Goal: Register for event/course

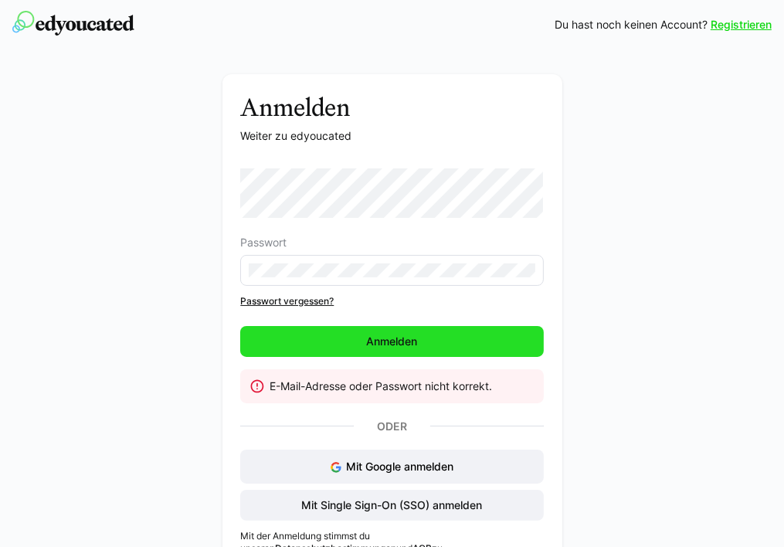
click at [402, 342] on span "Anmelden" at bounding box center [393, 341] width 56 height 15
click at [302, 336] on span "Anmelden" at bounding box center [391, 341] width 303 height 31
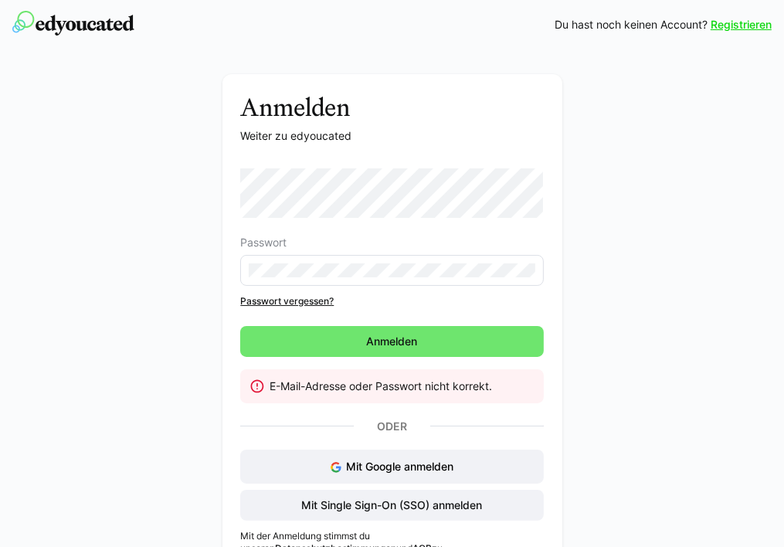
click at [736, 27] on link "Registrieren" at bounding box center [741, 24] width 61 height 15
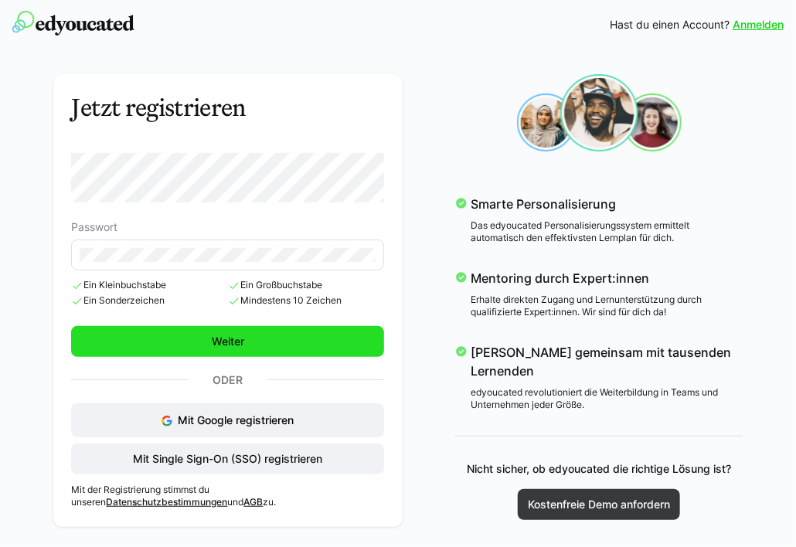
click at [225, 334] on span "Weiter" at bounding box center [227, 341] width 37 height 15
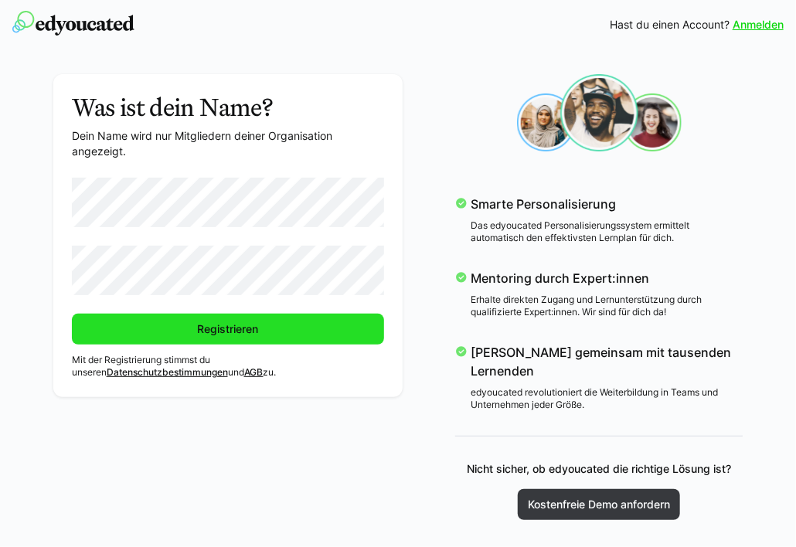
click at [168, 335] on span "Registrieren" at bounding box center [228, 329] width 313 height 31
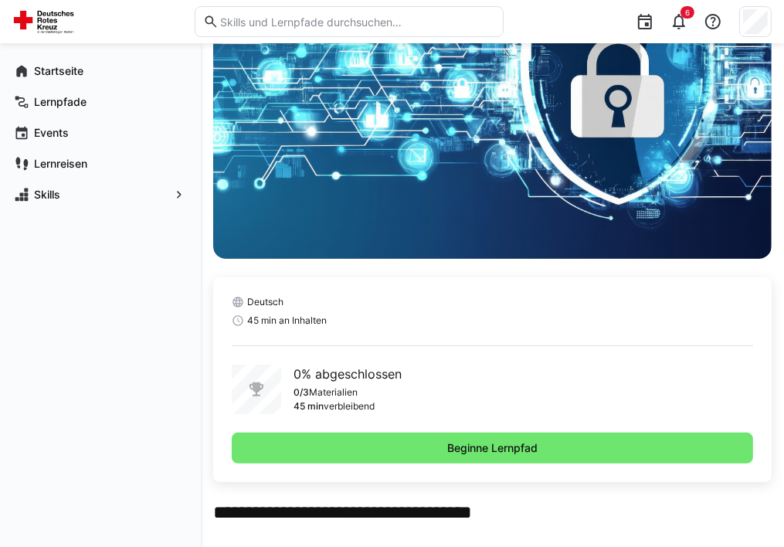
scroll to position [113, 0]
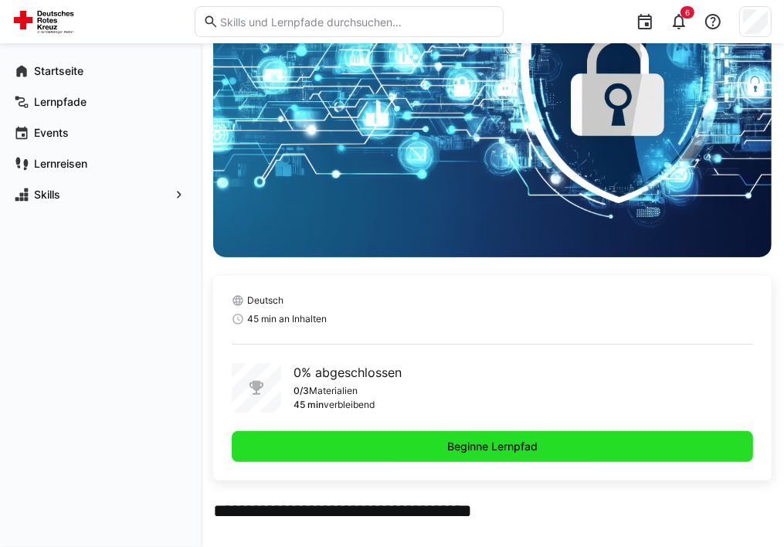
click at [540, 454] on span "Beginne Lernpfad" at bounding box center [492, 446] width 95 height 15
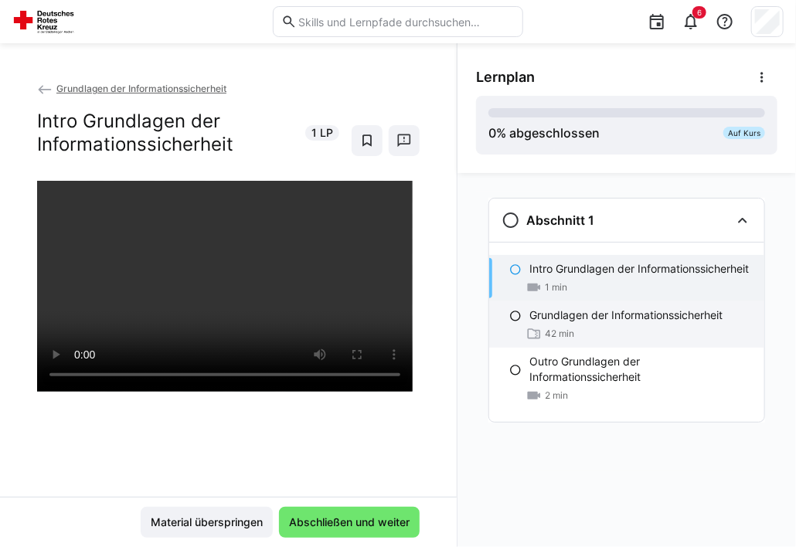
click at [603, 318] on p "Grundlagen der Informationssicherheit" at bounding box center [625, 314] width 193 height 15
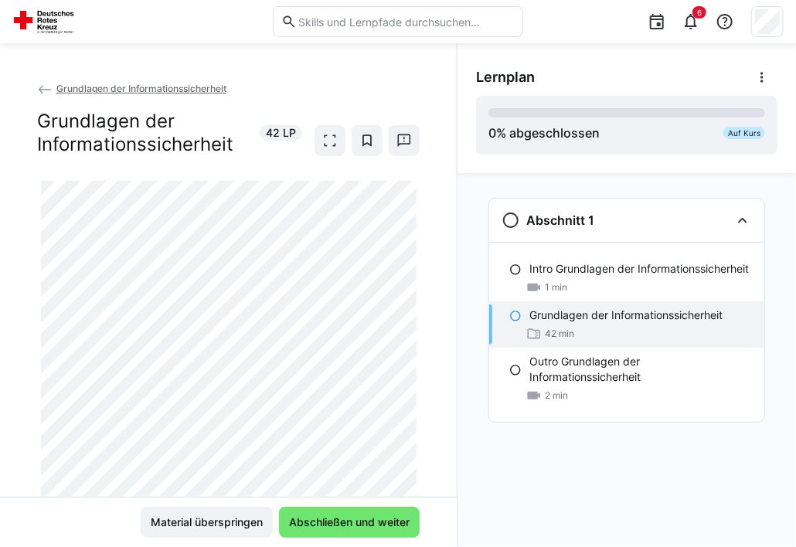
click at [610, 453] on app-classroom-navigation "Abschnitt 1 Intro Grundlagen der Informationssicherheit 1 min Grundlagen der In…" at bounding box center [626, 331] width 301 height 279
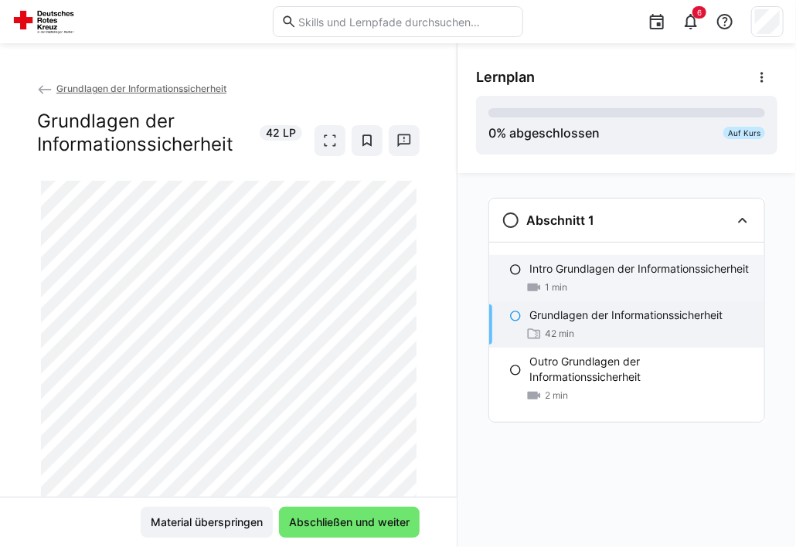
click at [517, 277] on div "Intro Grundlagen der Informationssicherheit 1 min" at bounding box center [626, 278] width 275 height 46
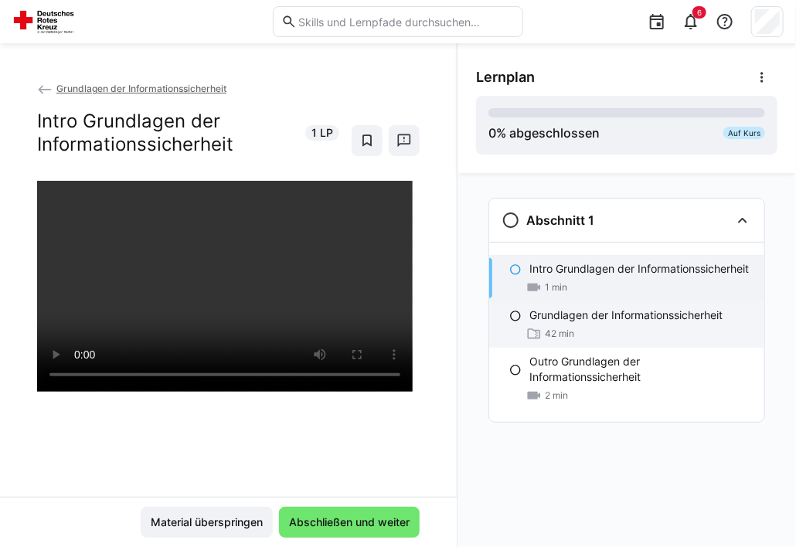
click at [514, 315] on eds-icon at bounding box center [515, 316] width 12 height 12
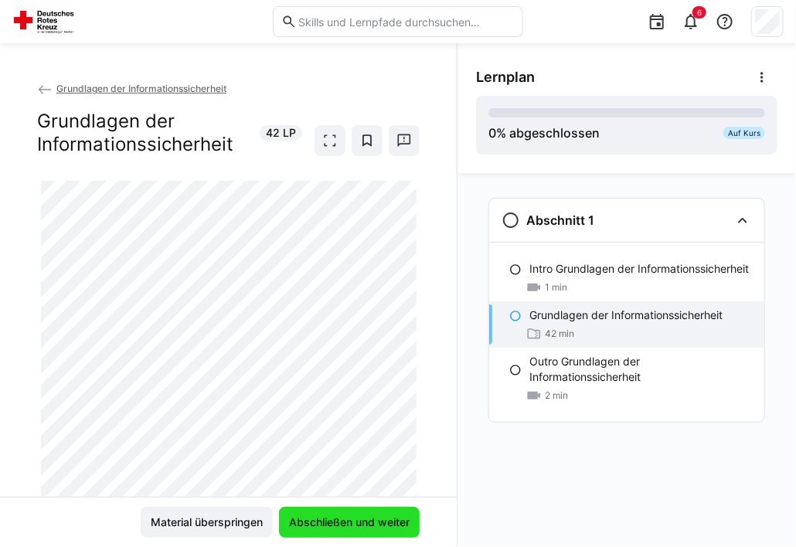
click at [347, 525] on span "Abschließen und weiter" at bounding box center [349, 522] width 125 height 15
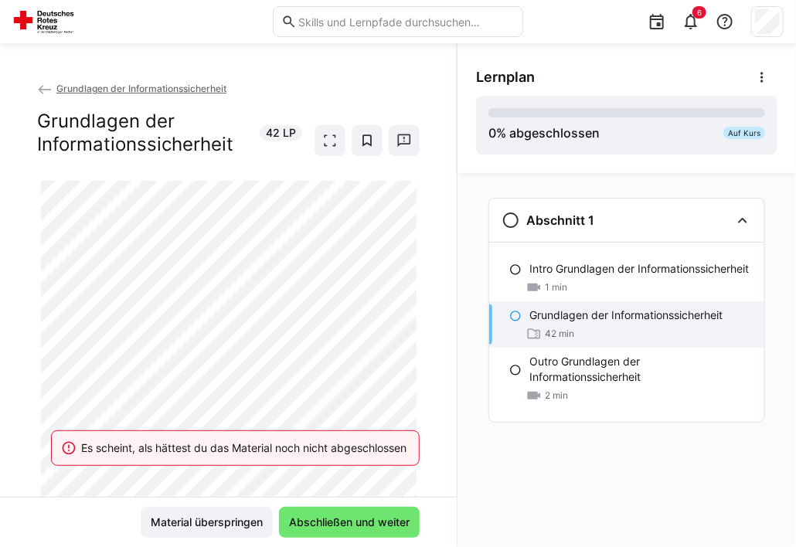
click at [518, 311] on eds-icon at bounding box center [515, 316] width 12 height 12
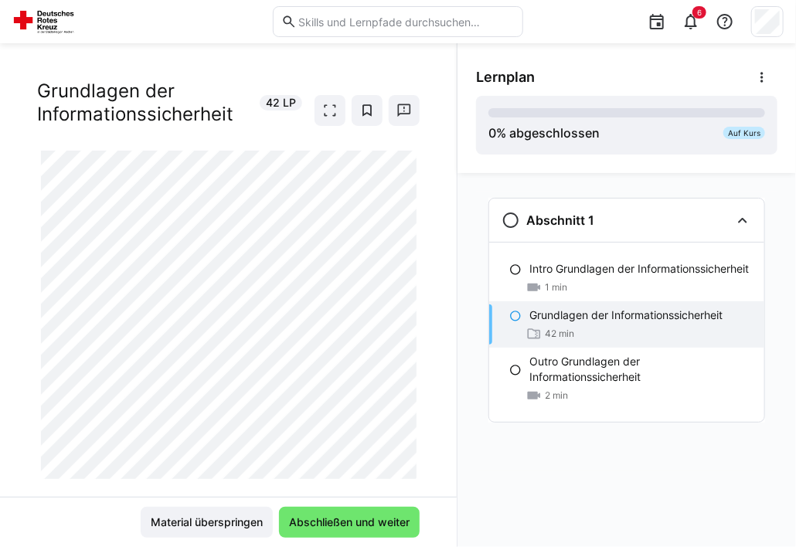
scroll to position [57, 0]
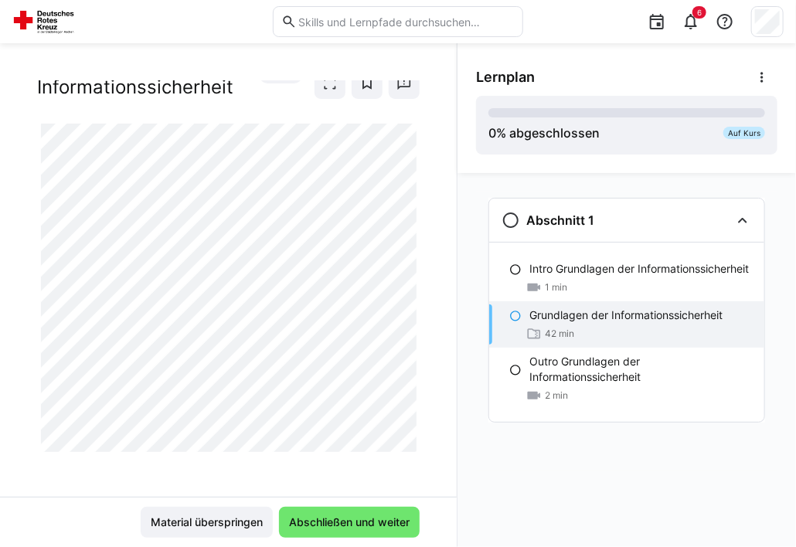
click at [74, 494] on div "Grundlagen der Informationssicherheit Grundlagen der Informationssicherheit 42 …" at bounding box center [228, 288] width 457 height 416
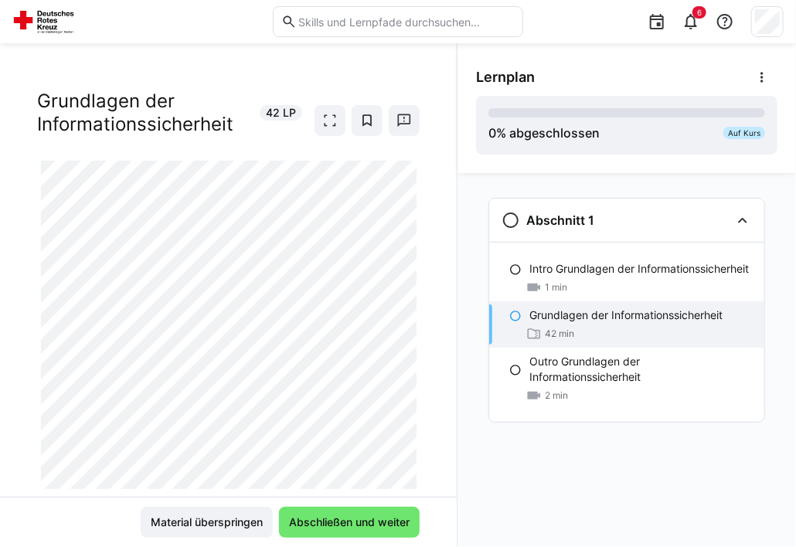
scroll to position [0, 0]
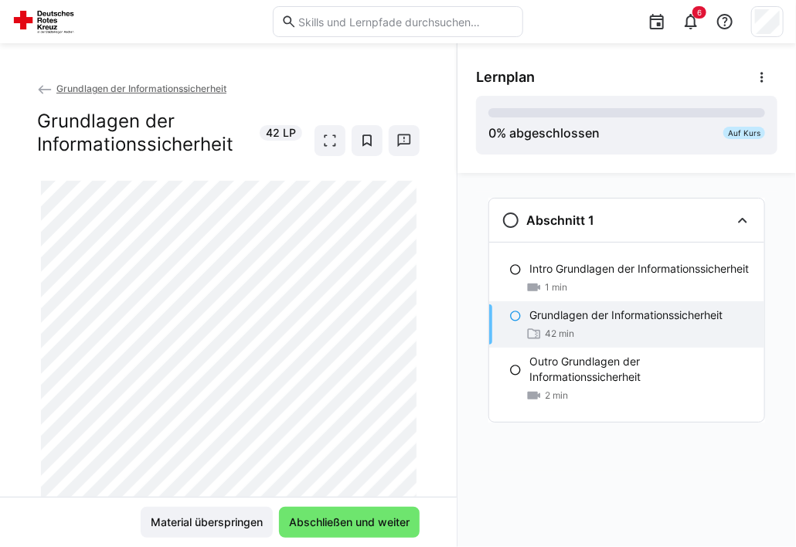
click at [516, 311] on eds-icon at bounding box center [515, 316] width 12 height 12
click at [540, 311] on p "Grundlagen der Informationssicherheit" at bounding box center [625, 314] width 193 height 15
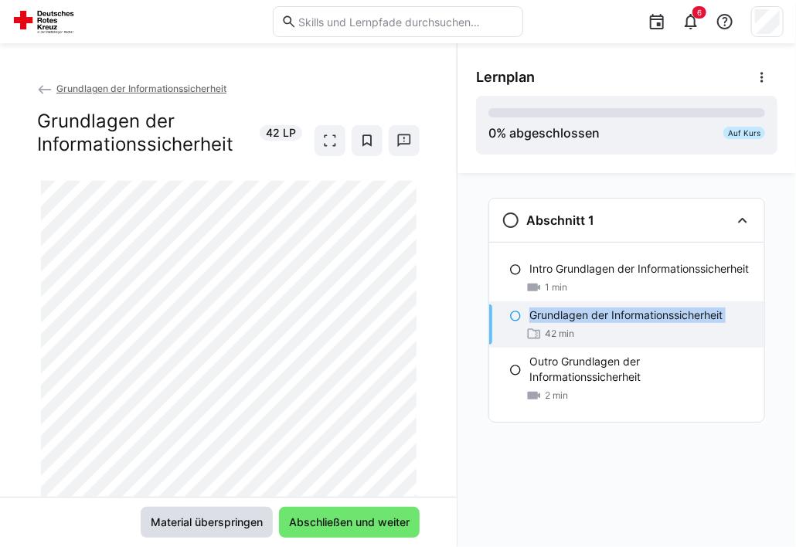
click at [226, 526] on span "Material überspringen" at bounding box center [206, 522] width 117 height 15
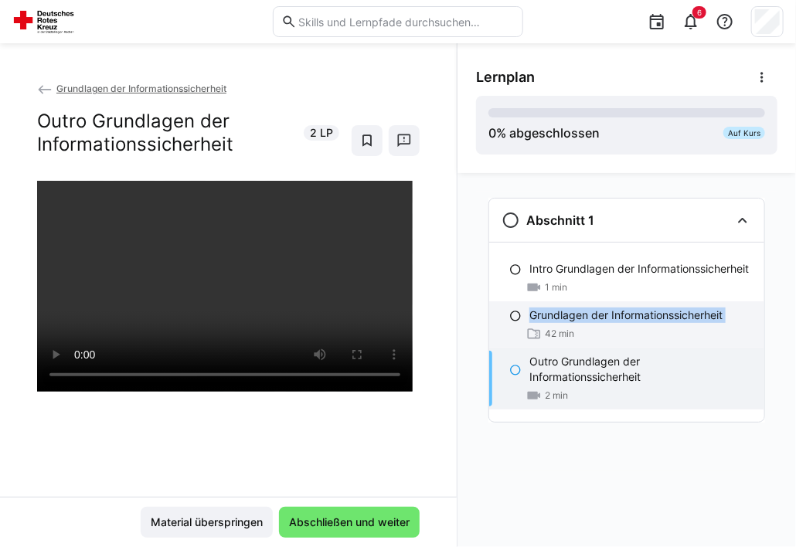
click at [525, 324] on div "Grundlagen der Informationssicherheit 42 min" at bounding box center [626, 324] width 275 height 46
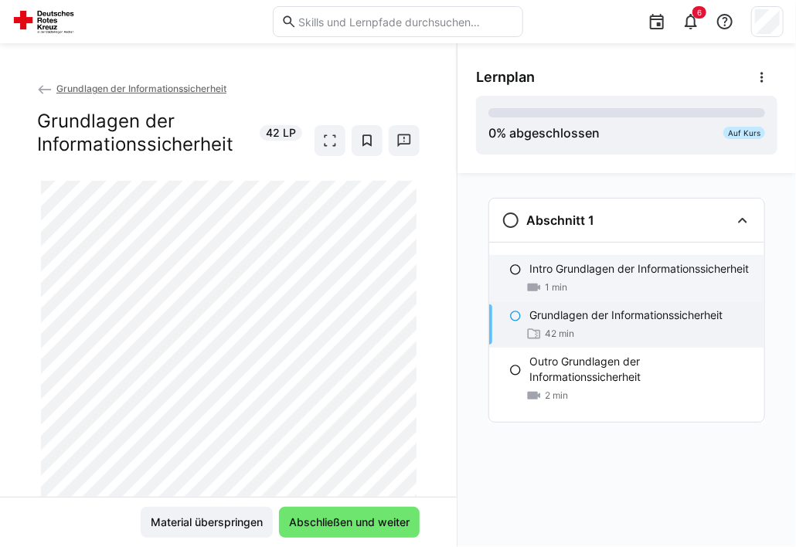
click at [518, 267] on eds-icon at bounding box center [515, 269] width 12 height 12
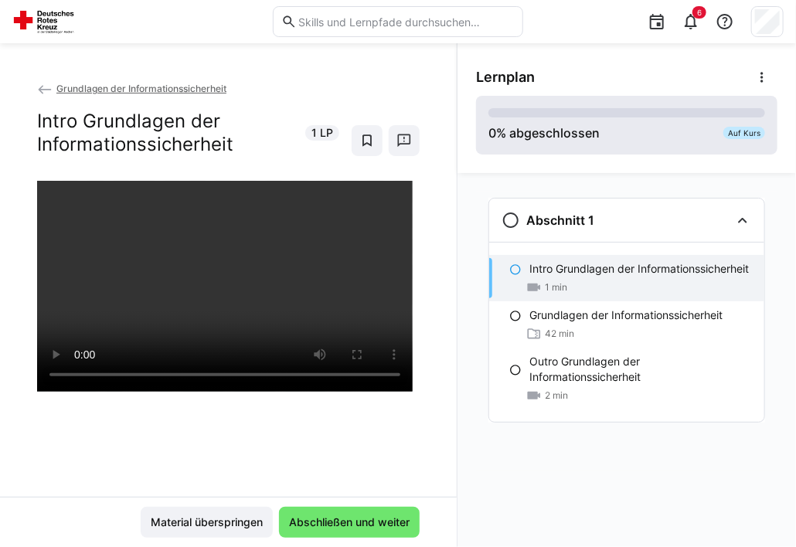
click at [748, 126] on div "0 % abgeschlossen Auf Kurs" at bounding box center [626, 125] width 277 height 34
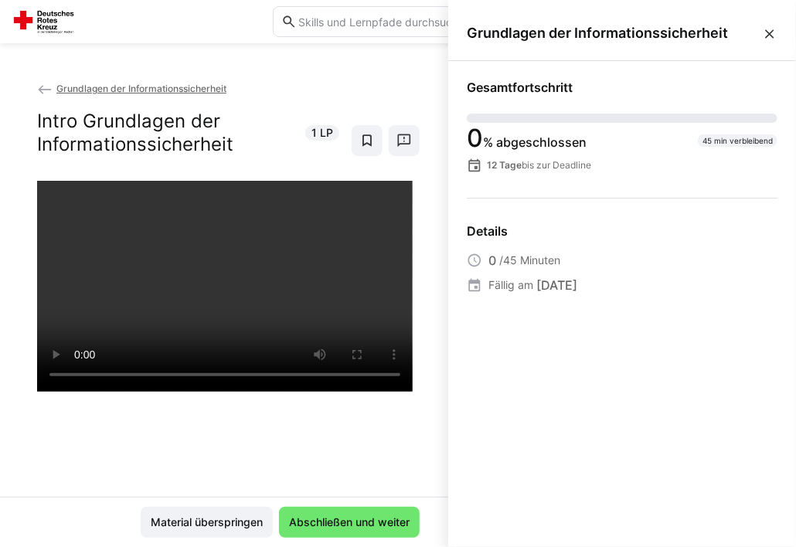
click at [769, 34] on eds-icon at bounding box center [769, 33] width 15 height 15
